Goal: Information Seeking & Learning: Check status

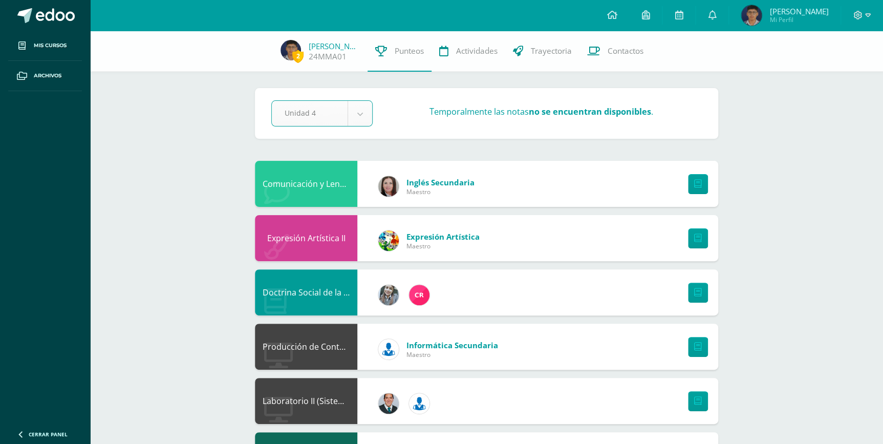
select select "Unidad 4"
